Goal: Transaction & Acquisition: Purchase product/service

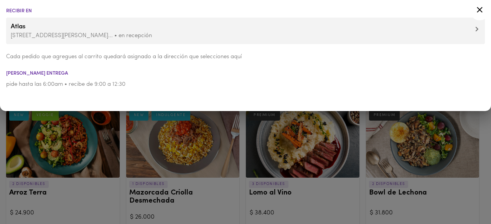
click at [482, 7] on icon at bounding box center [480, 10] width 10 height 10
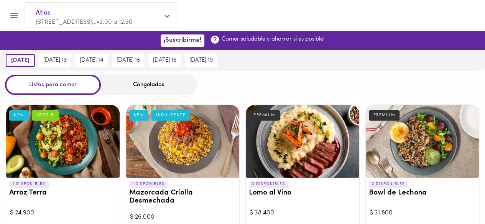
click at [129, 84] on div "Congelados" at bounding box center [149, 85] width 96 height 20
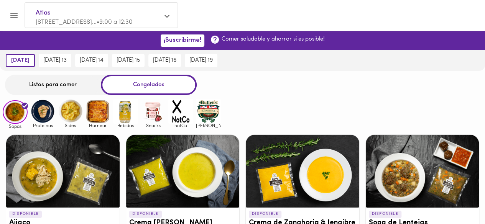
click at [43, 109] on img at bounding box center [42, 111] width 25 height 25
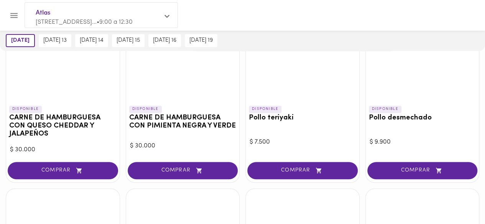
scroll to position [115, 0]
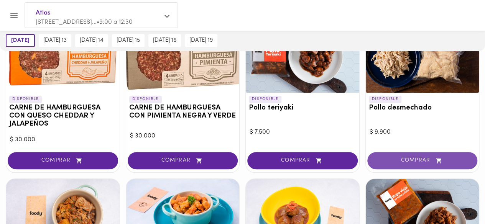
click at [436, 161] on icon "button" at bounding box center [439, 161] width 10 height 7
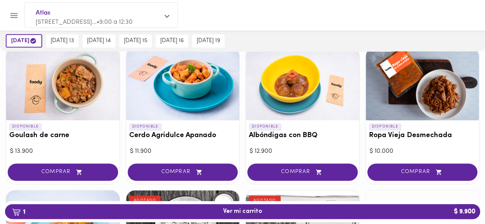
scroll to position [248, 0]
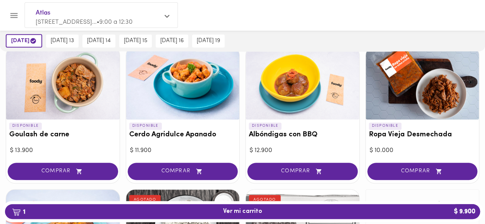
click at [177, 171] on span "COMPRAR" at bounding box center [182, 171] width 91 height 7
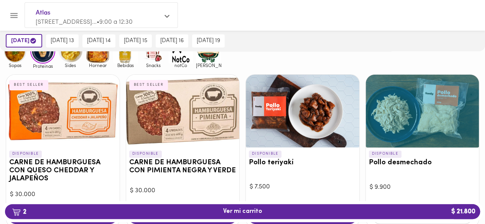
scroll to position [0, 0]
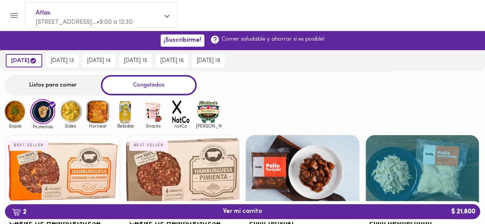
click at [46, 79] on div "Listos para comer" at bounding box center [53, 85] width 96 height 20
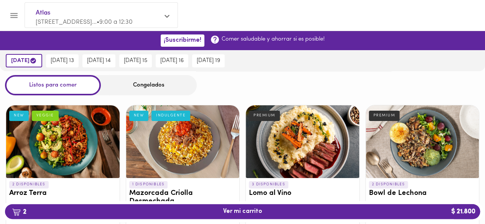
click at [140, 80] on div "Congelados" at bounding box center [149, 85] width 96 height 20
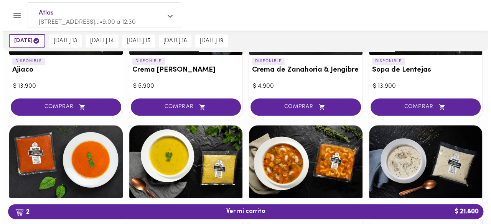
scroll to position [230, 0]
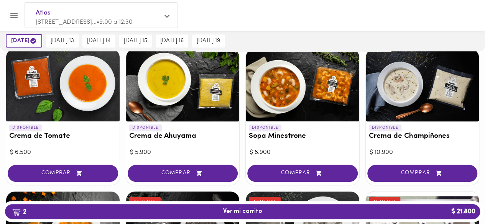
click at [53, 115] on div at bounding box center [63, 85] width 114 height 73
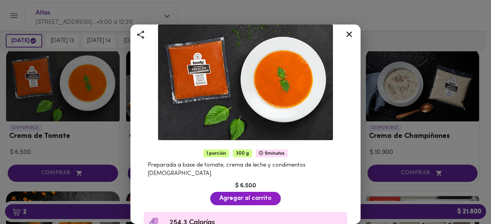
scroll to position [77, 0]
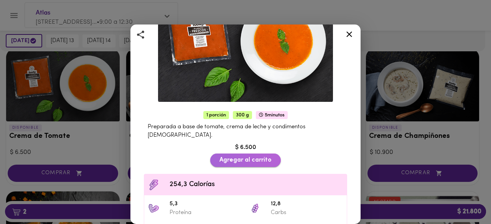
click at [250, 159] on span "Agregar al carrito" at bounding box center [245, 160] width 52 height 7
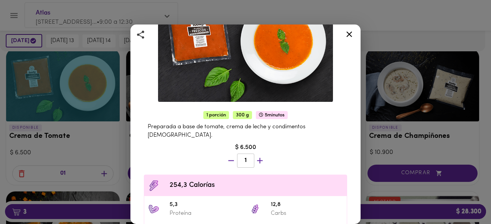
scroll to position [249, 0]
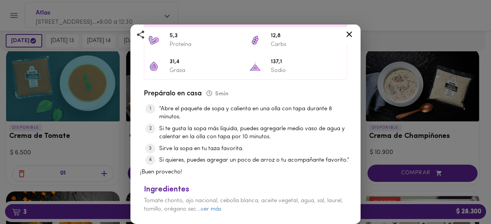
click at [348, 32] on icon at bounding box center [349, 35] width 10 height 10
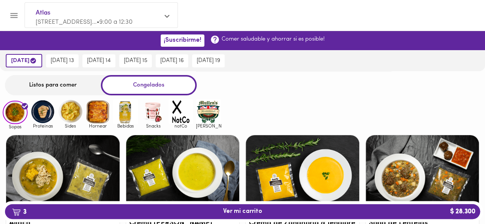
click at [156, 109] on img at bounding box center [153, 111] width 25 height 25
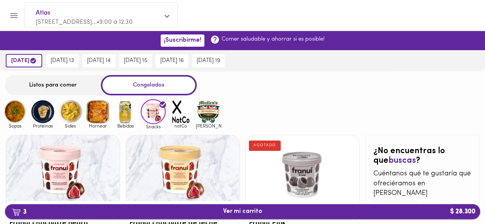
click at [309, 207] on button "3 Ver mi carrito $ 28.300" at bounding box center [242, 211] width 475 height 15
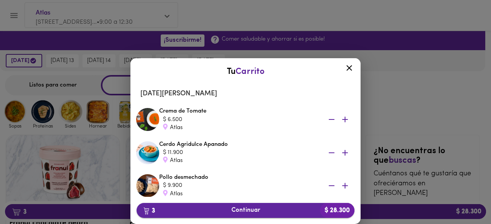
click at [258, 209] on span "3 Continuar $ 28.300" at bounding box center [246, 210] width 206 height 7
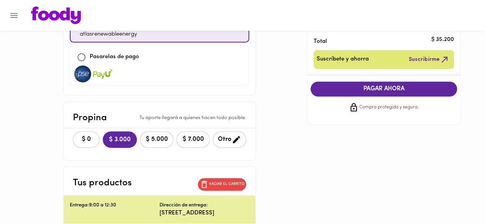
scroll to position [153, 0]
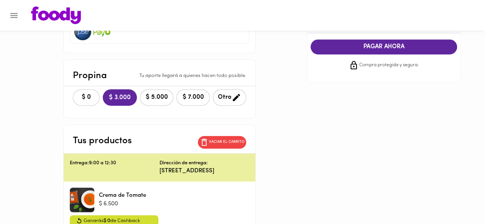
click at [78, 94] on span "$ 0" at bounding box center [86, 97] width 17 height 7
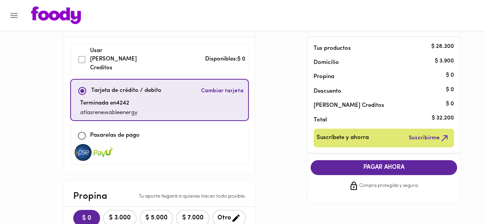
scroll to position [0, 0]
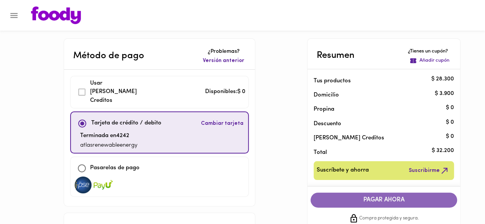
click at [343, 197] on span "PAGAR AHORA" at bounding box center [383, 200] width 131 height 7
